Goal: Task Accomplishment & Management: Manage account settings

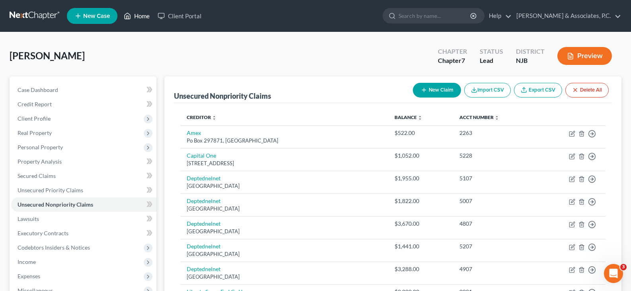
drag, startPoint x: 138, startPoint y: 16, endPoint x: 267, endPoint y: 40, distance: 130.9
click at [138, 16] on link "Home" at bounding box center [137, 16] width 34 height 14
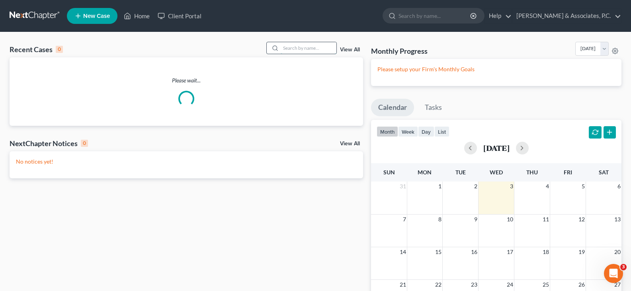
click at [305, 49] on input "search" at bounding box center [309, 48] width 56 height 12
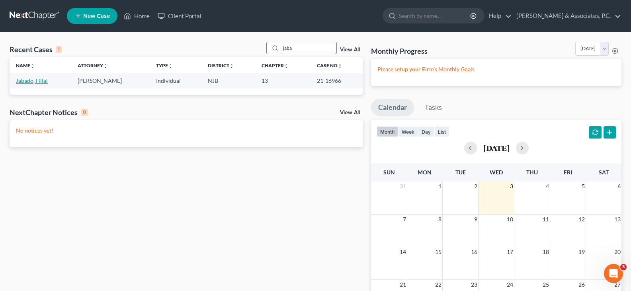
type input "jaba"
click at [40, 79] on link "Jabado, Hilal" at bounding box center [32, 80] width 32 height 7
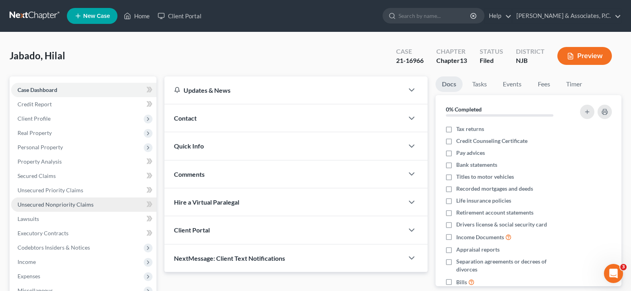
click at [60, 202] on span "Unsecured Nonpriority Claims" at bounding box center [56, 204] width 76 height 7
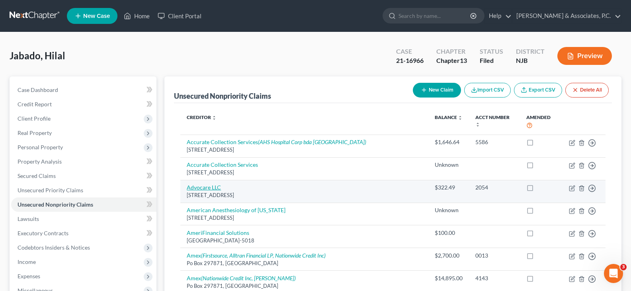
click at [209, 184] on link "Advocare LLC" at bounding box center [204, 187] width 34 height 7
select select "39"
select select "9"
select select "0"
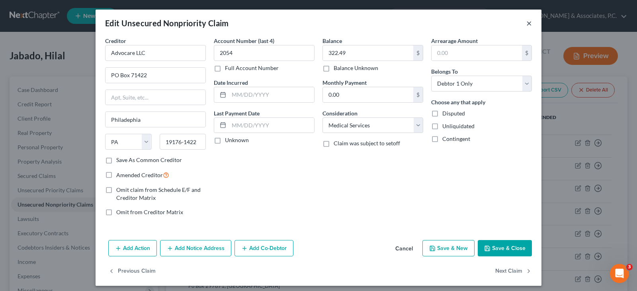
click at [527, 21] on button "×" at bounding box center [529, 23] width 6 height 10
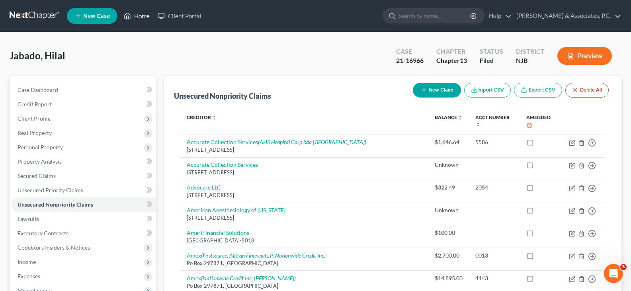
click at [138, 14] on link "Home" at bounding box center [137, 16] width 34 height 14
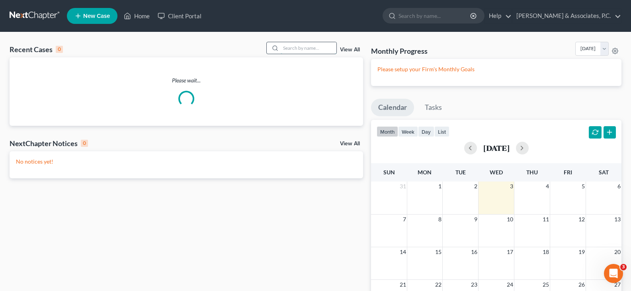
click at [295, 47] on input "search" at bounding box center [309, 48] width 56 height 12
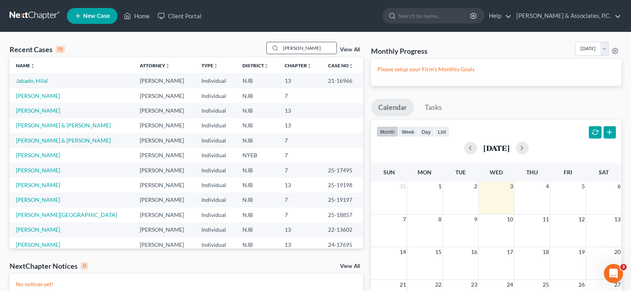
type input "[PERSON_NAME]"
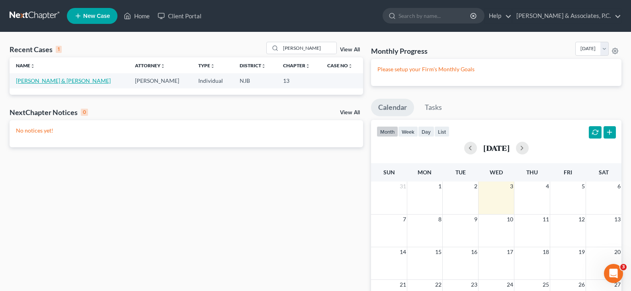
click at [47, 79] on link "[PERSON_NAME] & [PERSON_NAME]" at bounding box center [63, 80] width 95 height 7
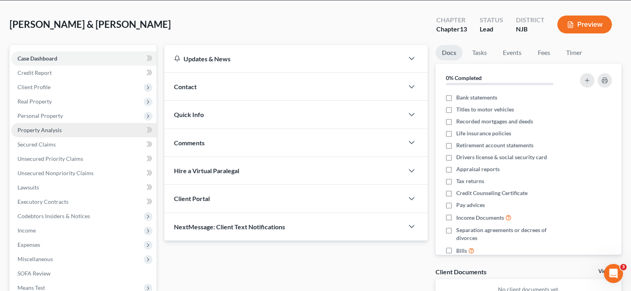
scroll to position [80, 0]
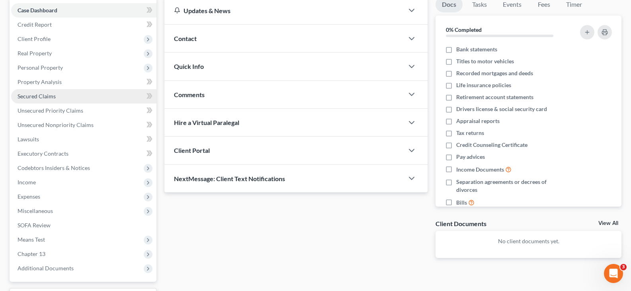
click at [28, 94] on span "Secured Claims" at bounding box center [37, 96] width 38 height 7
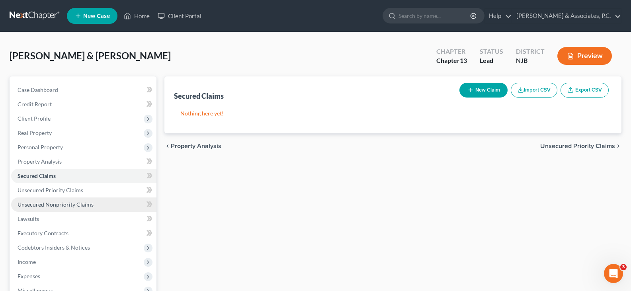
click at [47, 205] on span "Unsecured Nonpriority Claims" at bounding box center [56, 204] width 76 height 7
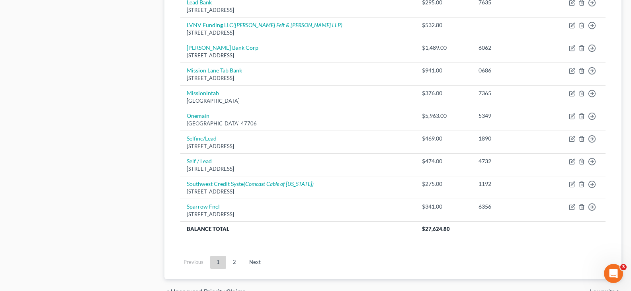
scroll to position [597, 0]
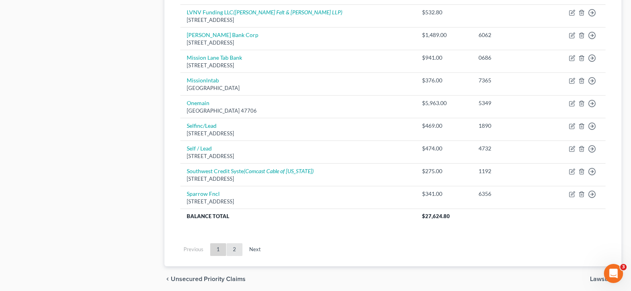
click at [234, 251] on link "2" at bounding box center [234, 249] width 16 height 13
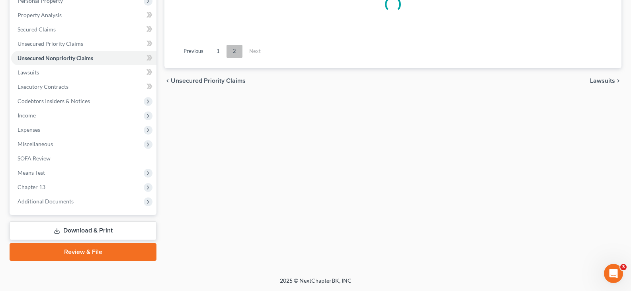
scroll to position [197, 0]
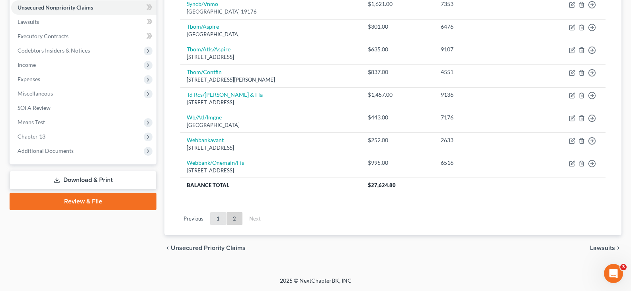
click at [218, 216] on link "1" at bounding box center [218, 218] width 16 height 13
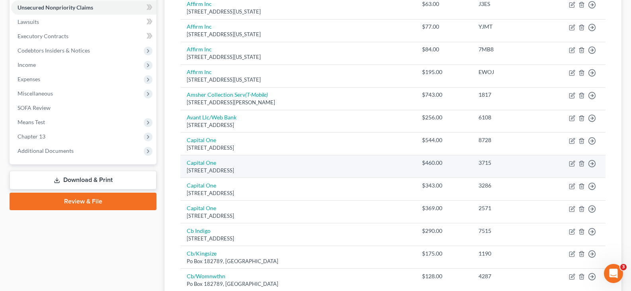
scroll to position [0, 0]
